Goal: Obtain resource: Obtain resource

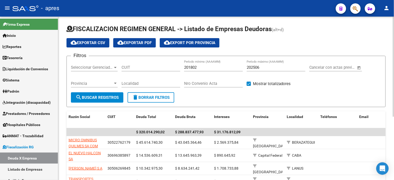
click at [135, 67] on input "CUIT" at bounding box center [151, 67] width 59 height 5
paste input "27-26819975-1"
type input "27-26819975-1"
click at [273, 69] on input "202506" at bounding box center [276, 67] width 59 height 5
type input "202508"
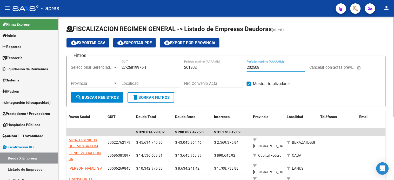
click at [82, 94] on button "search Buscar Registros" at bounding box center [97, 98] width 52 height 10
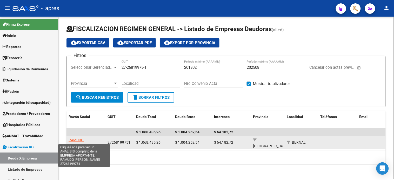
click at [89, 141] on span "RAMUDO DANIELA" at bounding box center [83, 143] width 28 height 10
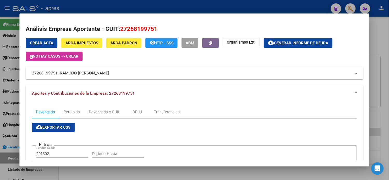
click at [292, 44] on span "Generar informe de deuda" at bounding box center [301, 43] width 54 height 5
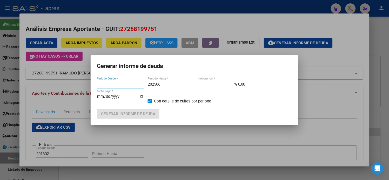
type input "201802"
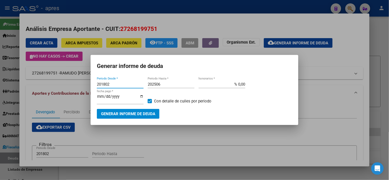
click at [171, 84] on input "202506" at bounding box center [171, 84] width 47 height 5
type input "202508"
click at [149, 112] on span "Generar informe de deuda" at bounding box center [128, 114] width 54 height 5
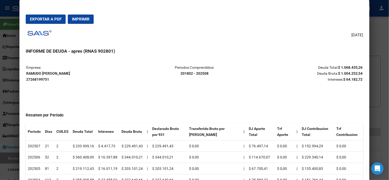
click at [45, 21] on span "Exportar a PDF" at bounding box center [46, 19] width 32 height 5
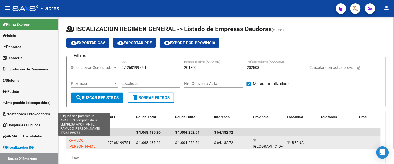
drag, startPoint x: 101, startPoint y: 140, endPoint x: 69, endPoint y: 139, distance: 31.5
click at [69, 139] on div "RAMUDO DANIELA" at bounding box center [86, 142] width 35 height 11
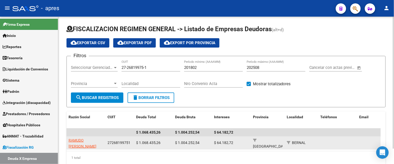
copy span "RAMUDO DANIELA"
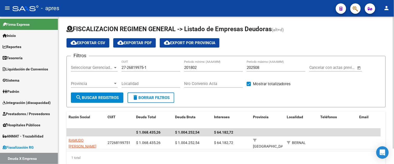
click at [138, 68] on input "27-26819975-1" at bounding box center [151, 67] width 59 height 5
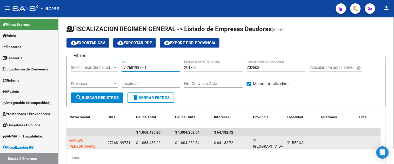
click at [129, 141] on span "27268199751" at bounding box center [119, 143] width 23 height 4
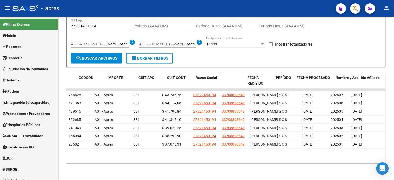
scroll to position [0, 55]
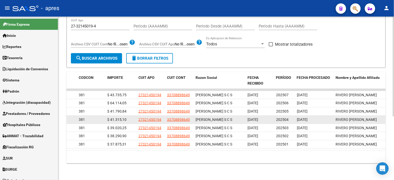
click at [264, 123] on datatable-body-cell "[DATE]" at bounding box center [260, 120] width 29 height 8
